Goal: Navigation & Orientation: Find specific page/section

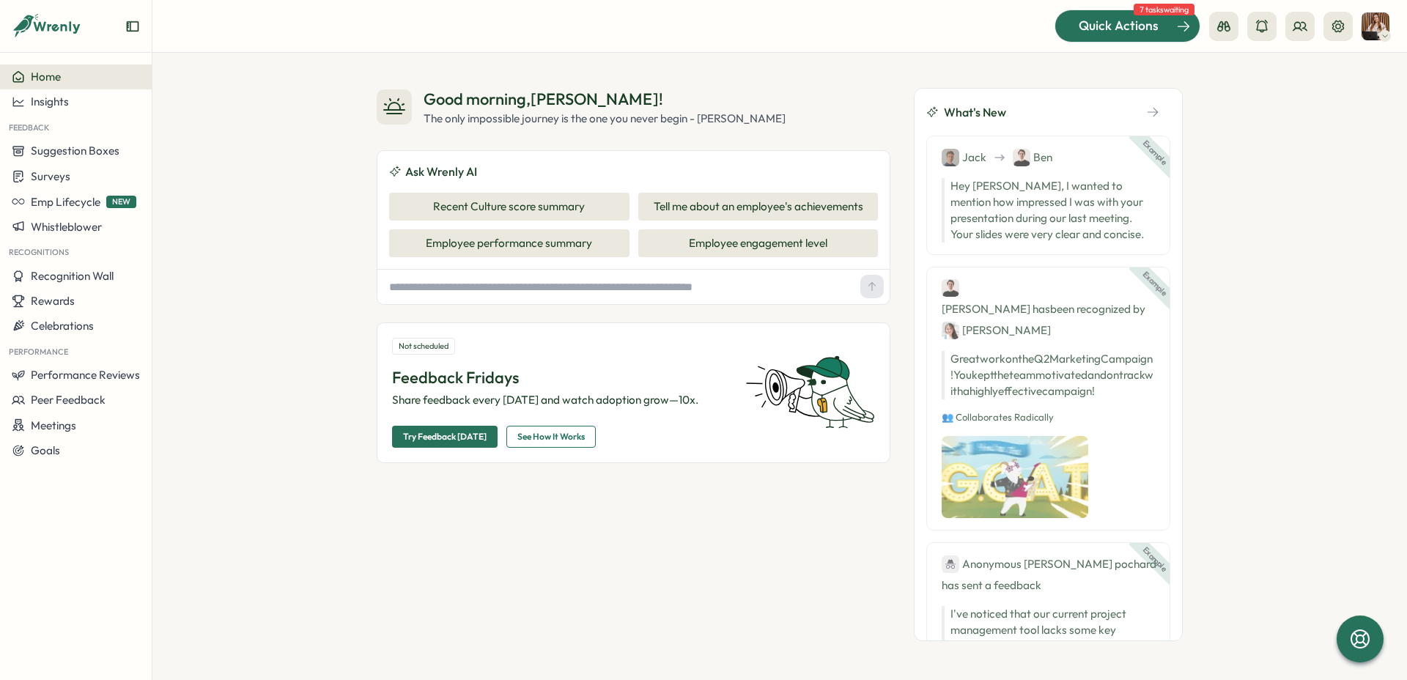
click at [1161, 23] on div "Quick Actions" at bounding box center [1118, 25] width 133 height 19
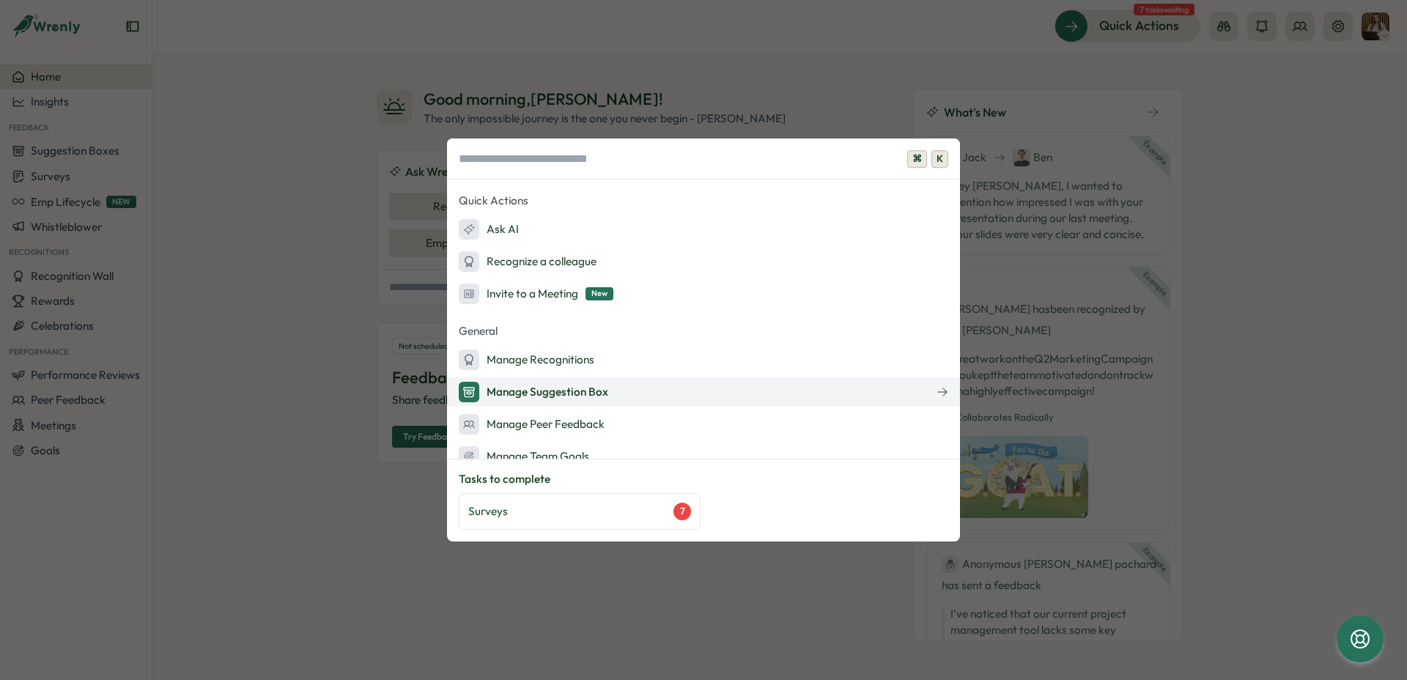
scroll to position [209, 0]
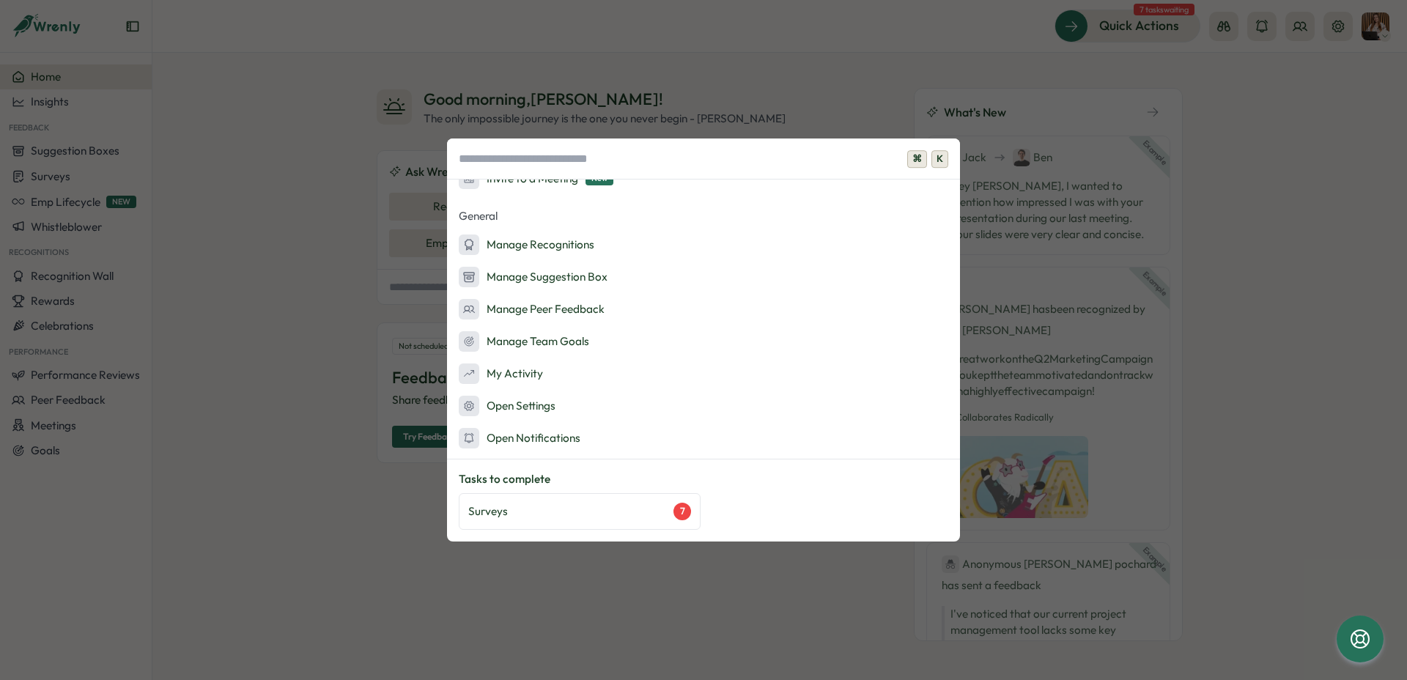
click at [928, 81] on div "⌘ K Admin Actions Set up Feedback Fridays Create a survey Quick Actions Ask AI …" at bounding box center [703, 340] width 1407 height 680
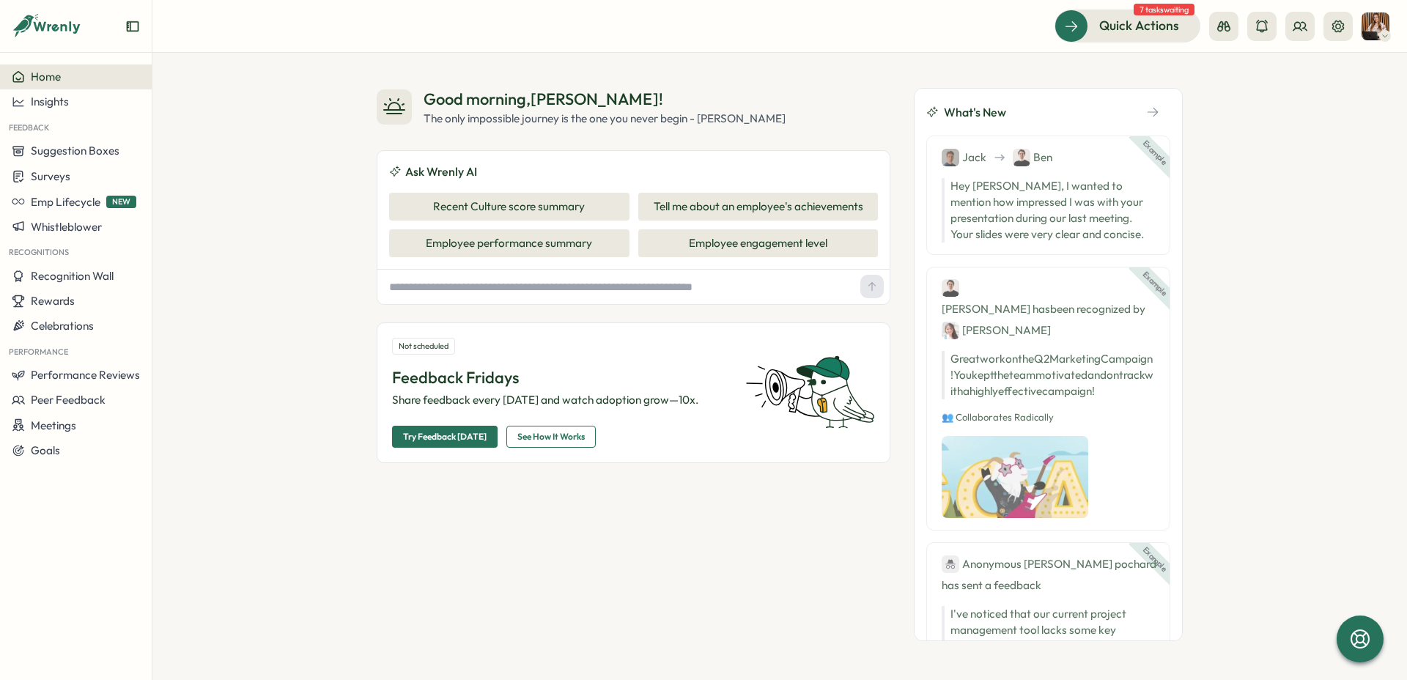
click at [1383, 30] on icon at bounding box center [1384, 36] width 7 height 12
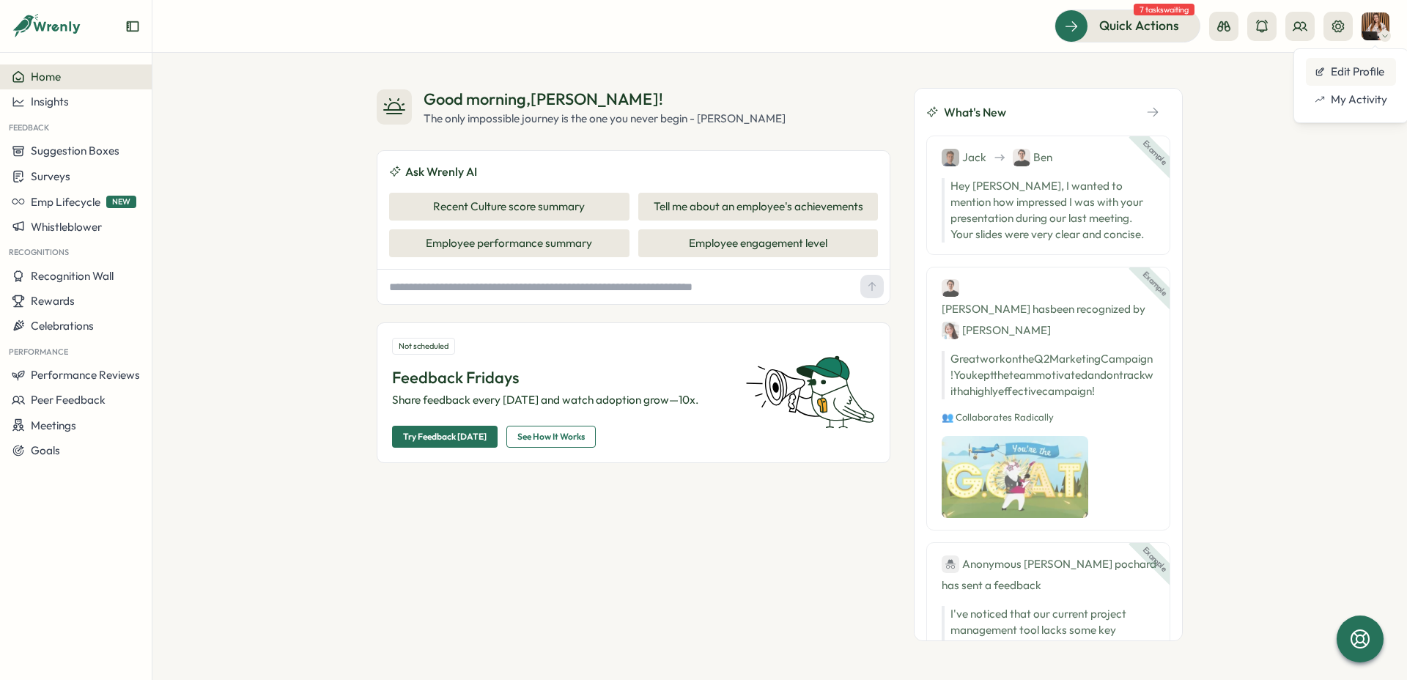
click at [1336, 70] on div "Edit Profile" at bounding box center [1350, 72] width 73 height 16
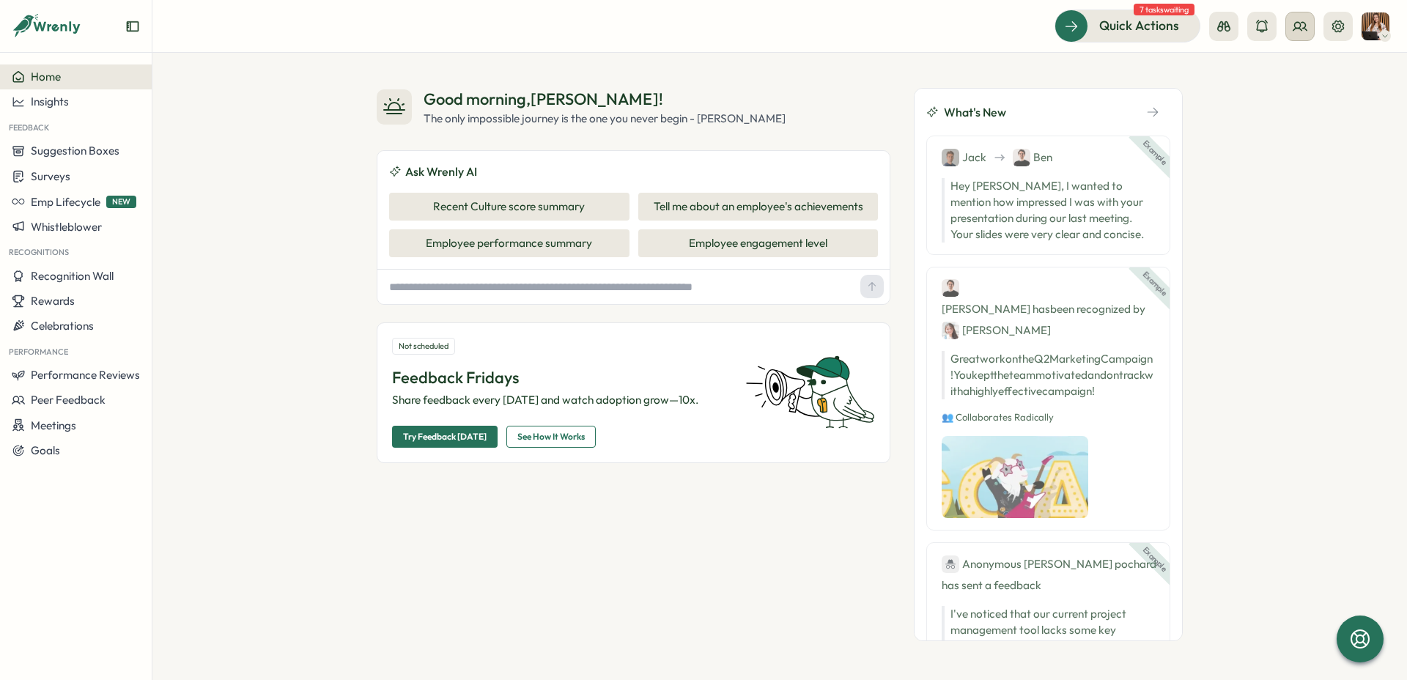
click at [1308, 36] on button at bounding box center [1299, 26] width 29 height 29
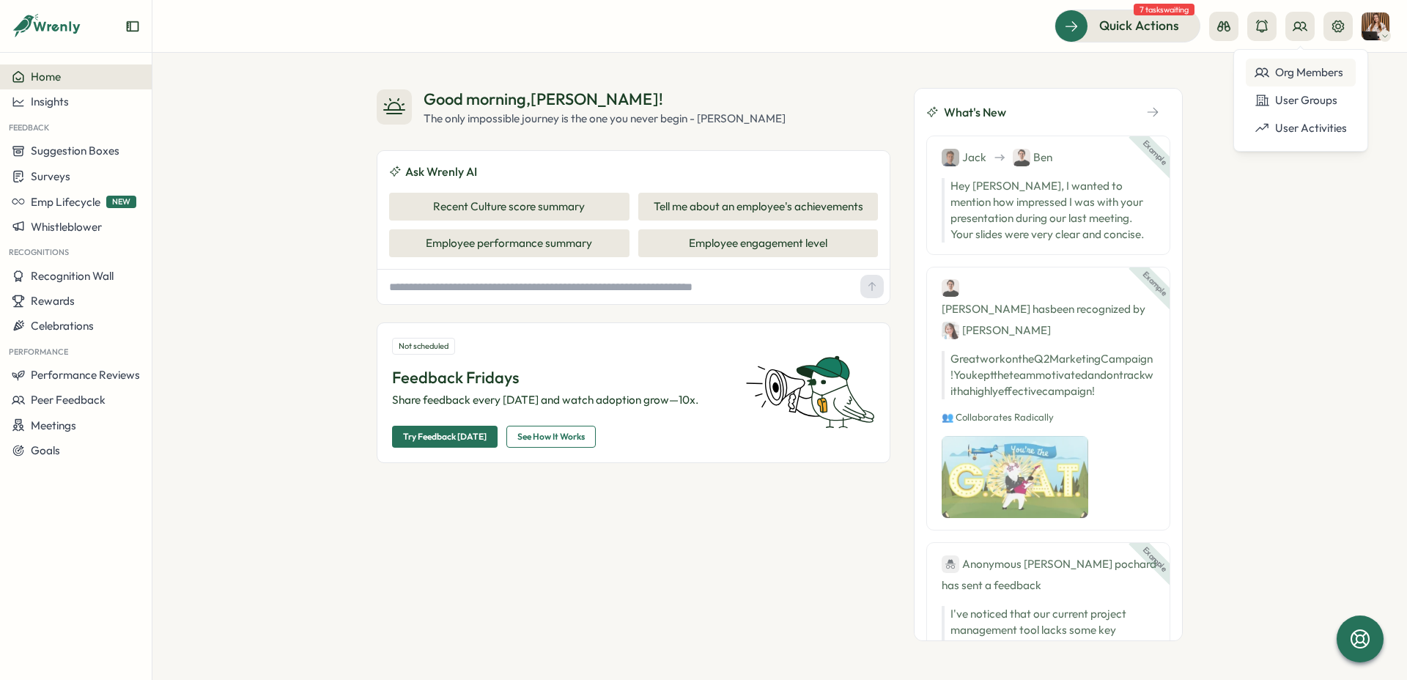
click at [1326, 70] on div "Org Members" at bounding box center [1300, 72] width 92 height 16
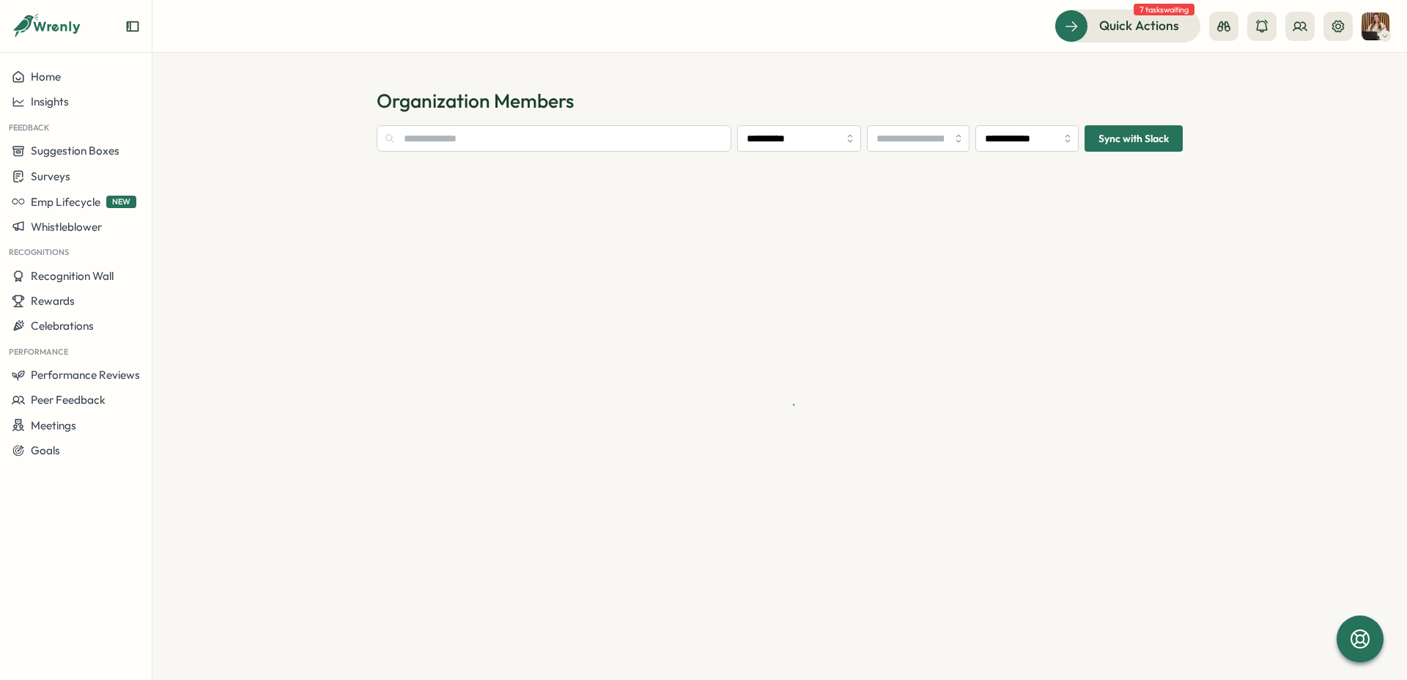
type input "**********"
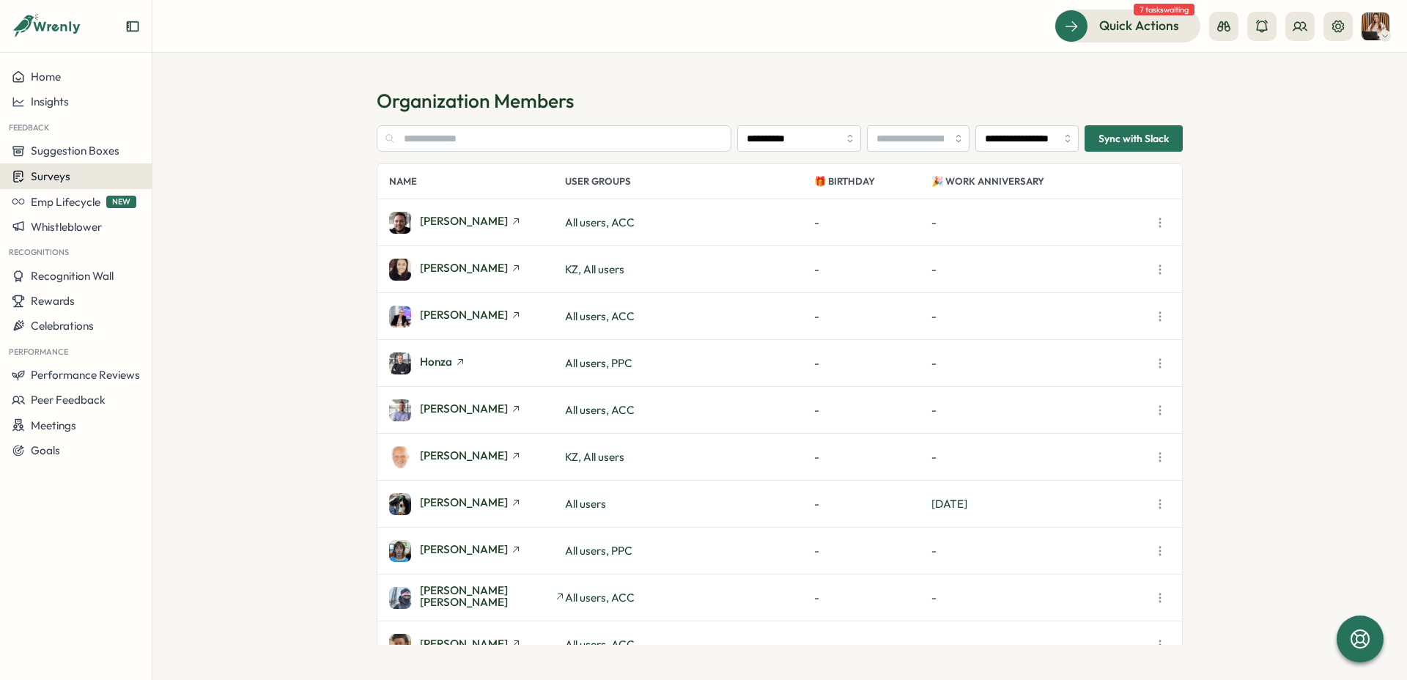
click at [45, 174] on span "Surveys" at bounding box center [51, 176] width 40 height 14
click at [168, 150] on div "Insights" at bounding box center [209, 149] width 109 height 16
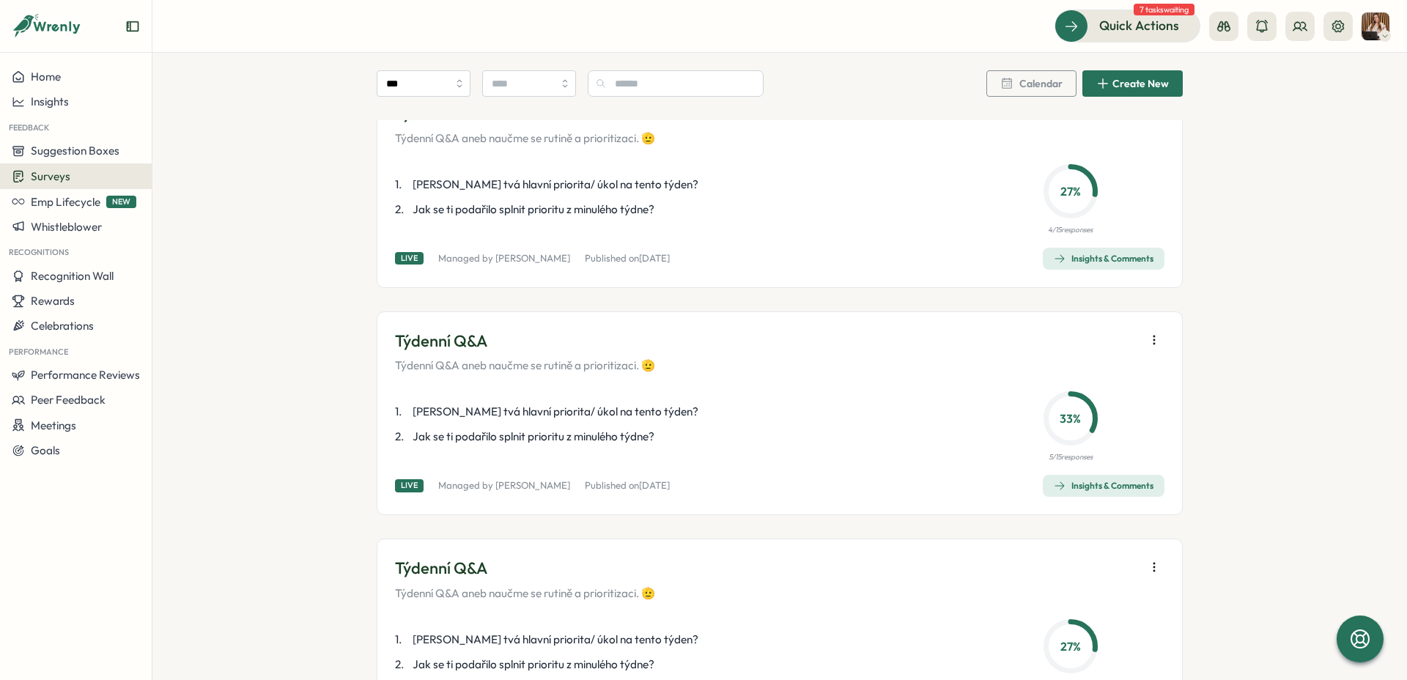
scroll to position [1007, 0]
